Goal: Task Accomplishment & Management: Manage account settings

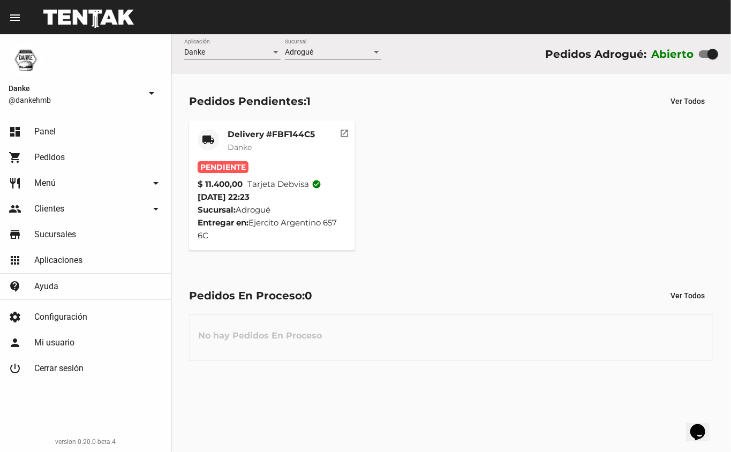
click at [246, 132] on mat-card-title "Delivery #FBF144C5" at bounding box center [271, 134] width 87 height 11
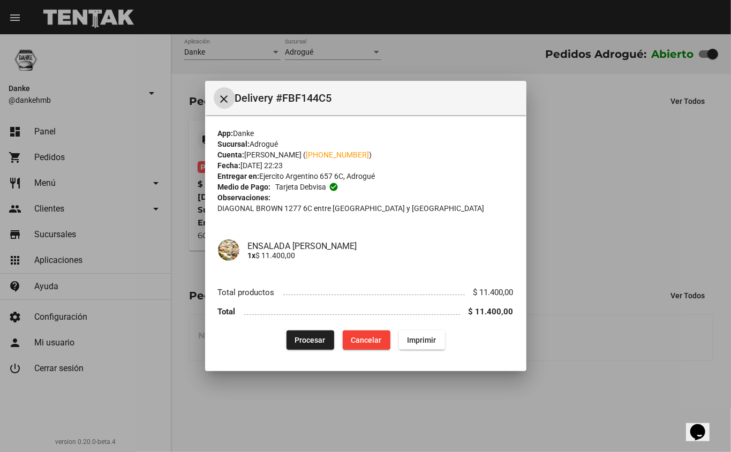
click at [306, 334] on button "Procesar" at bounding box center [311, 339] width 48 height 19
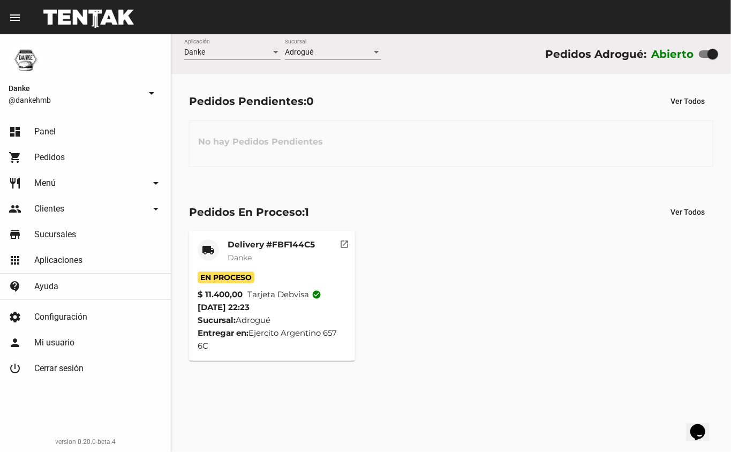
click at [262, 247] on mat-card-title "Delivery #FBF144C5" at bounding box center [271, 244] width 87 height 11
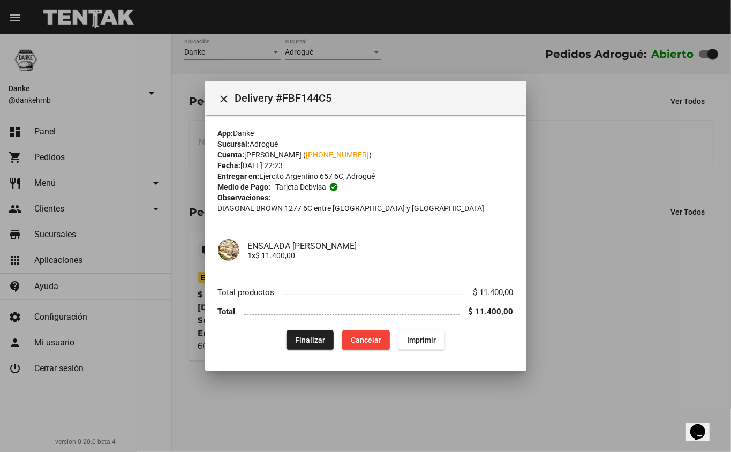
click at [665, 183] on div at bounding box center [365, 226] width 731 height 452
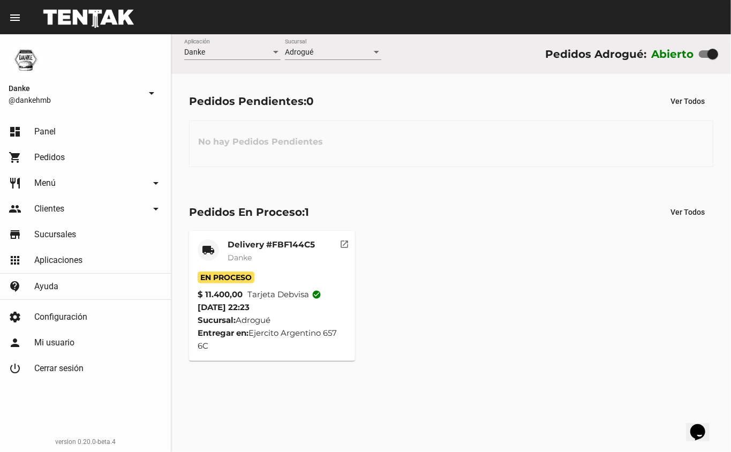
click at [263, 250] on mat-card-title "Delivery #FBF144C5" at bounding box center [271, 244] width 87 height 11
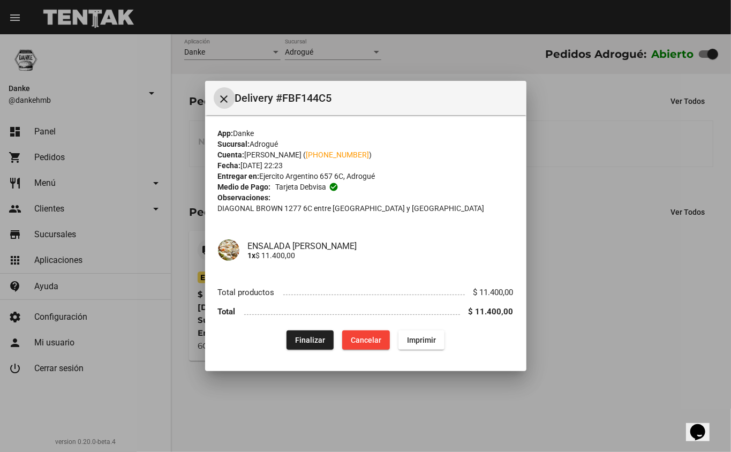
click at [309, 340] on span "Finalizar" at bounding box center [310, 340] width 30 height 9
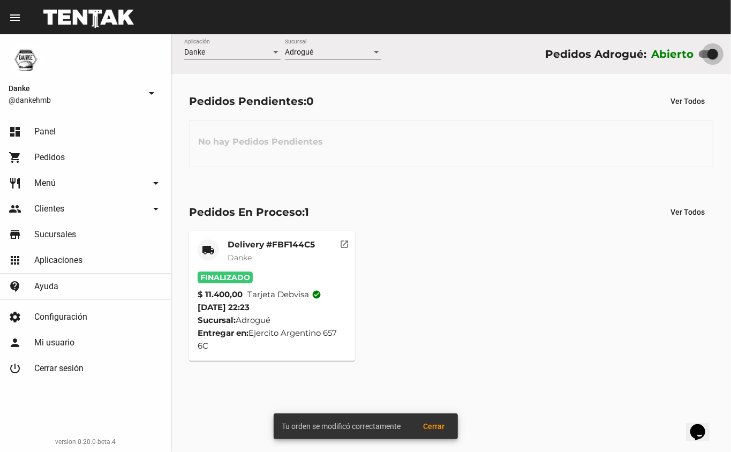
click at [707, 51] on div at bounding box center [712, 54] width 11 height 11
click at [704, 58] on input "checkbox" at bounding box center [704, 58] width 1 height 1
checkbox input "false"
